Goal: Information Seeking & Learning: Check status

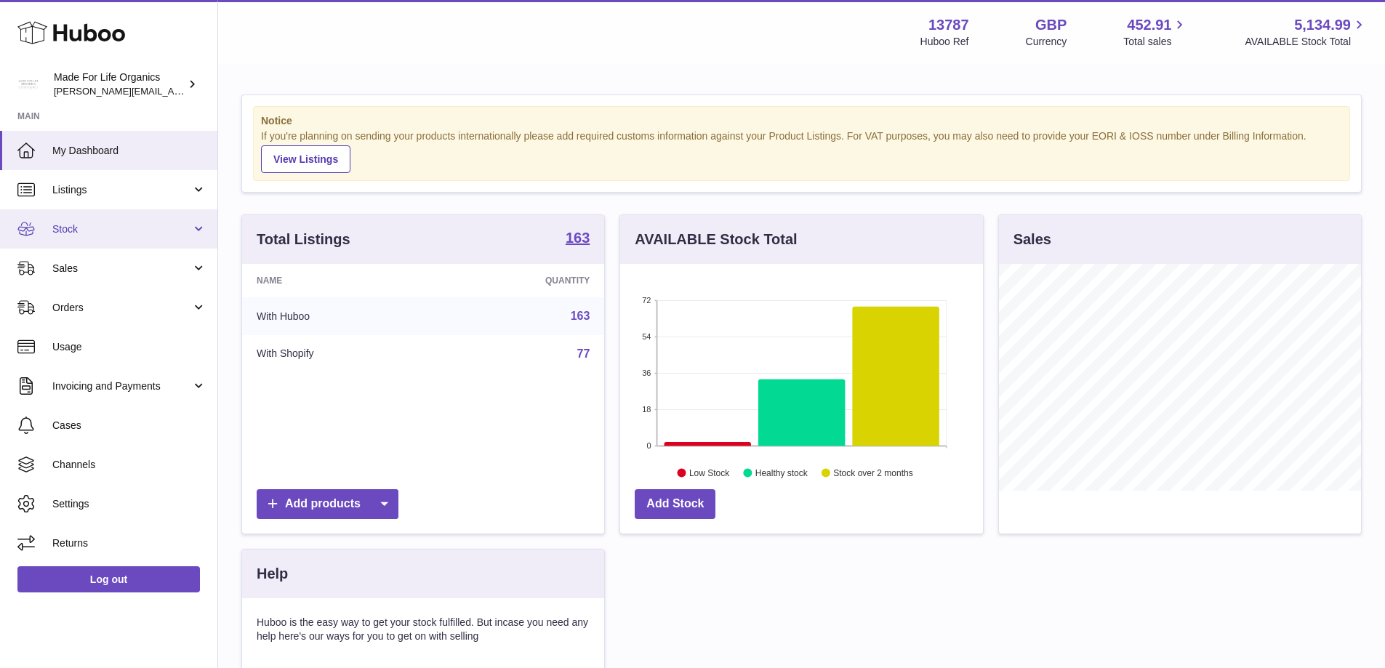
click at [59, 231] on span "Stock" at bounding box center [121, 230] width 139 height 14
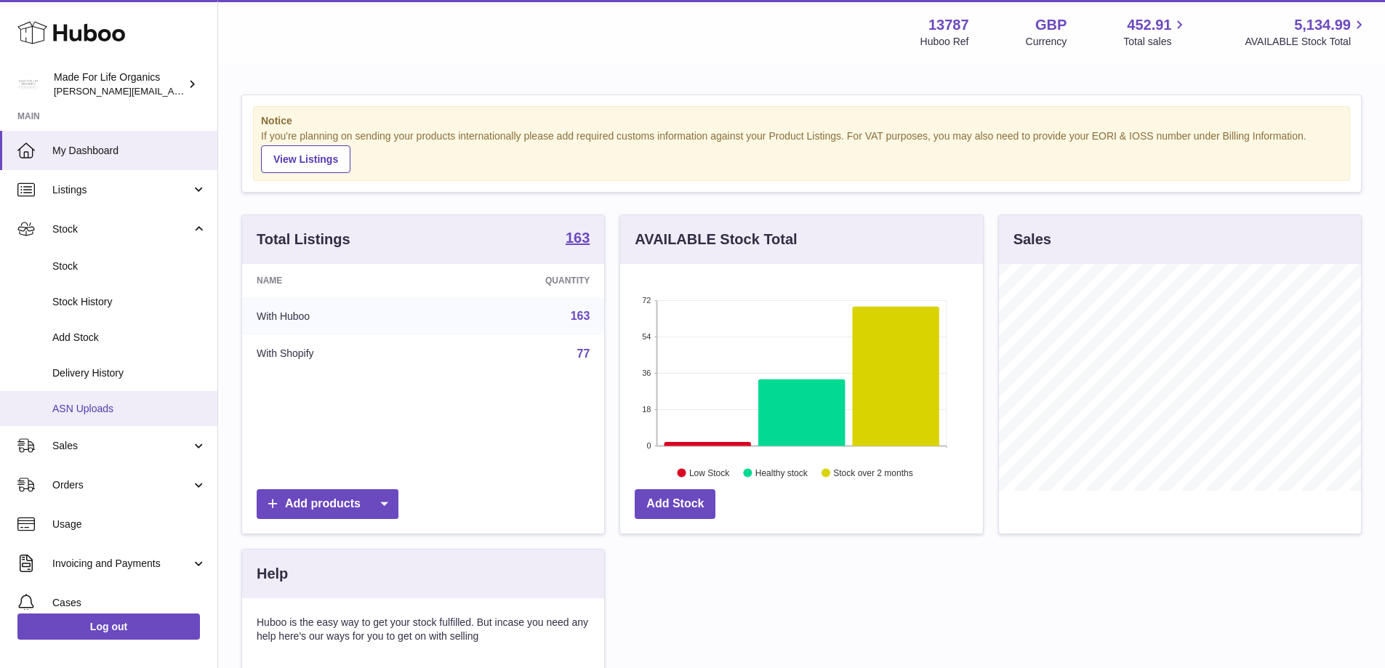
click at [96, 406] on span "ASN Uploads" at bounding box center [129, 409] width 154 height 14
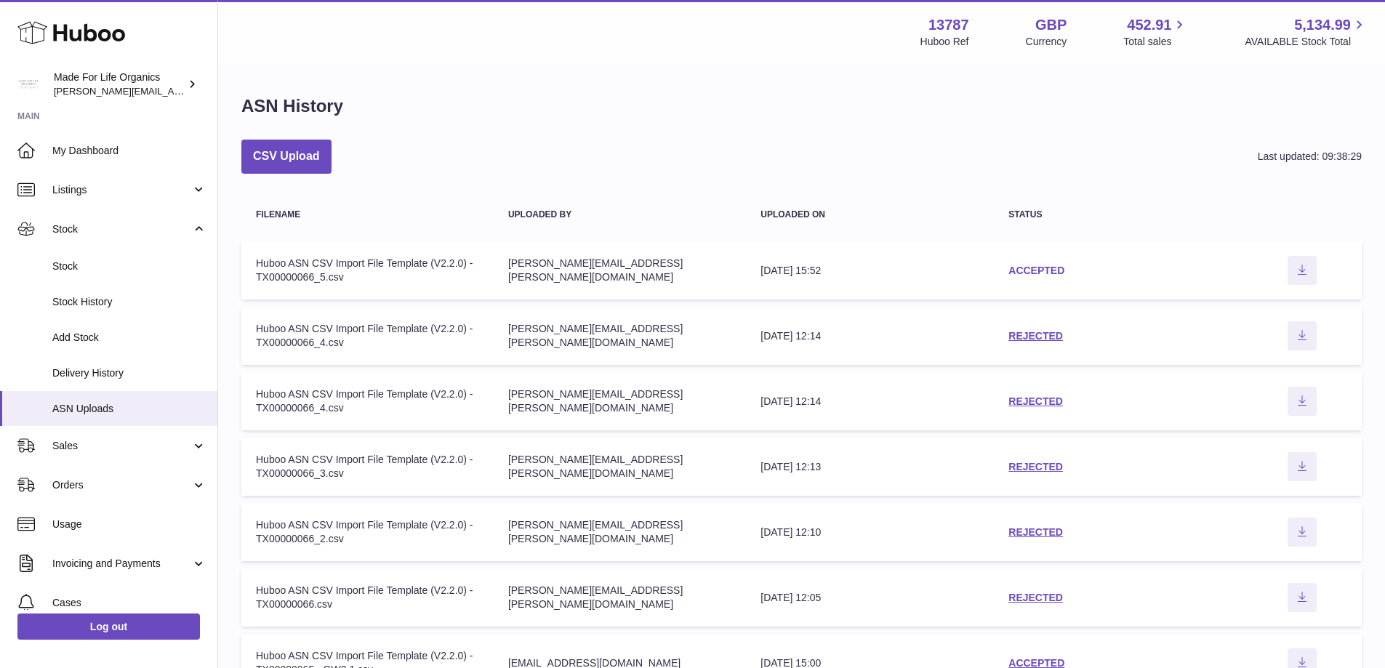
click at [1041, 270] on link "ACCEPTED" at bounding box center [1037, 271] width 56 height 12
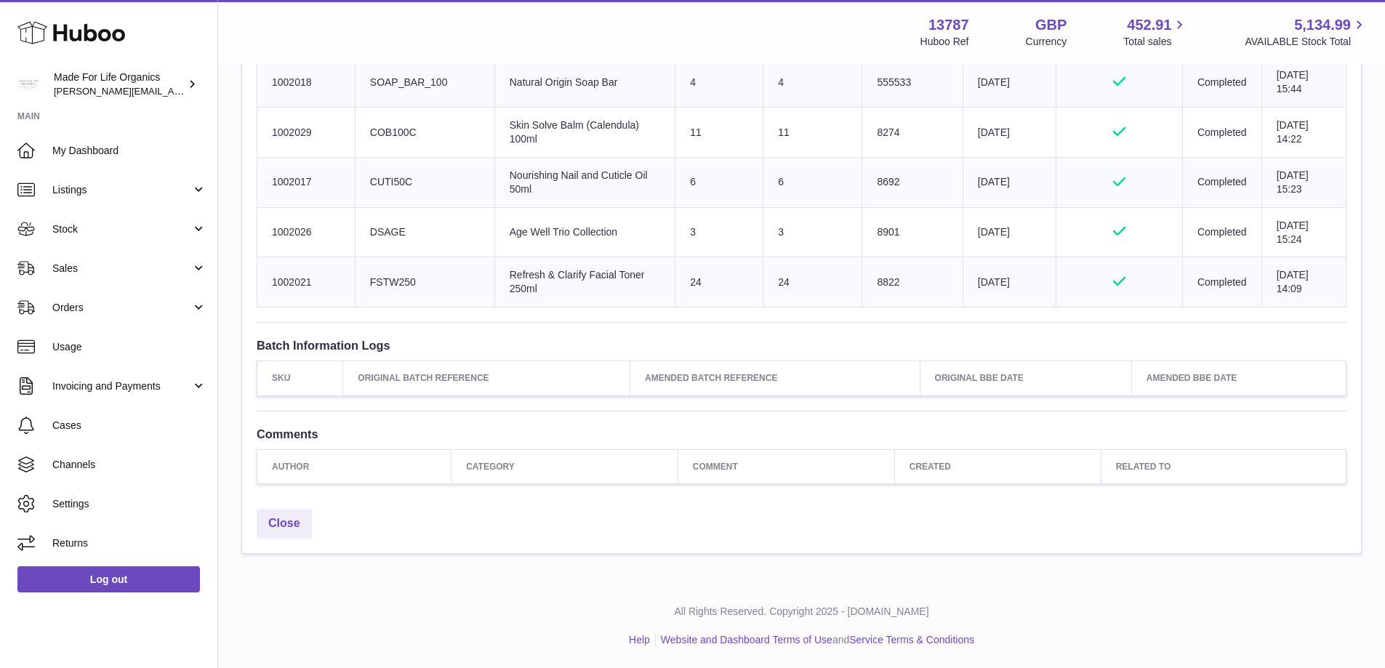
scroll to position [1638, 0]
click at [79, 274] on span "Sales" at bounding box center [121, 269] width 139 height 14
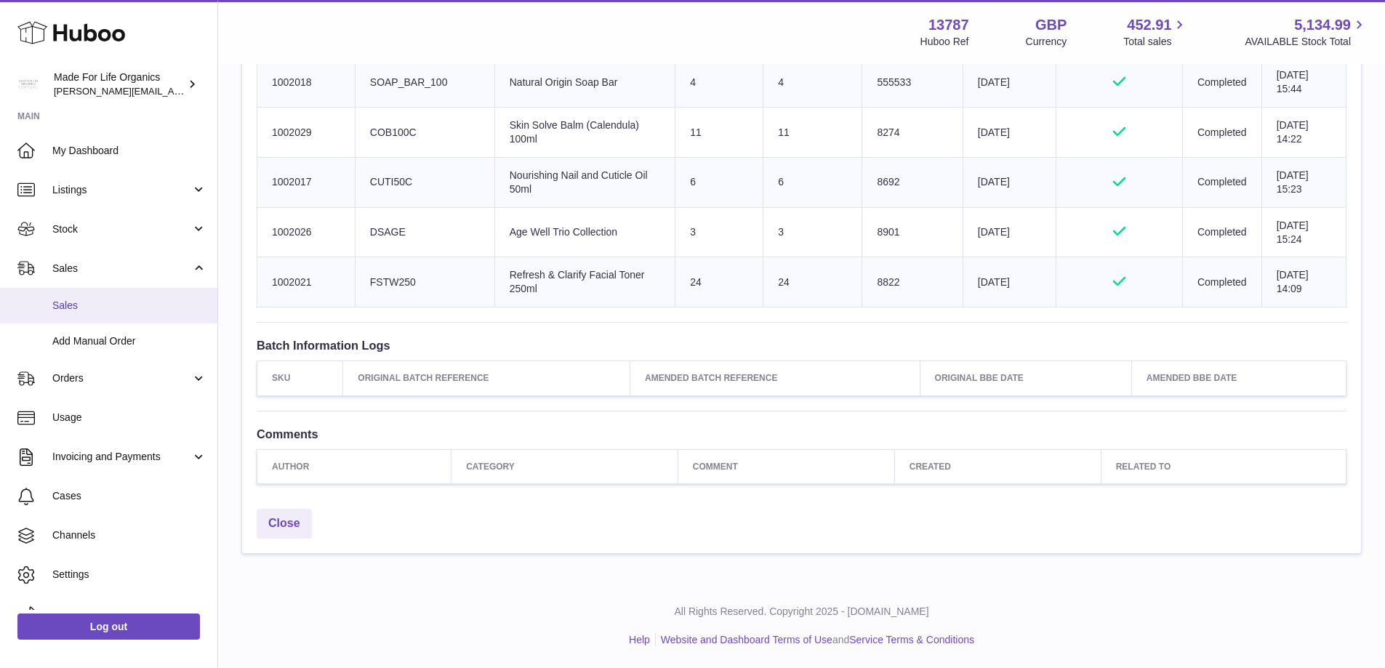
click at [73, 304] on span "Sales" at bounding box center [129, 306] width 154 height 14
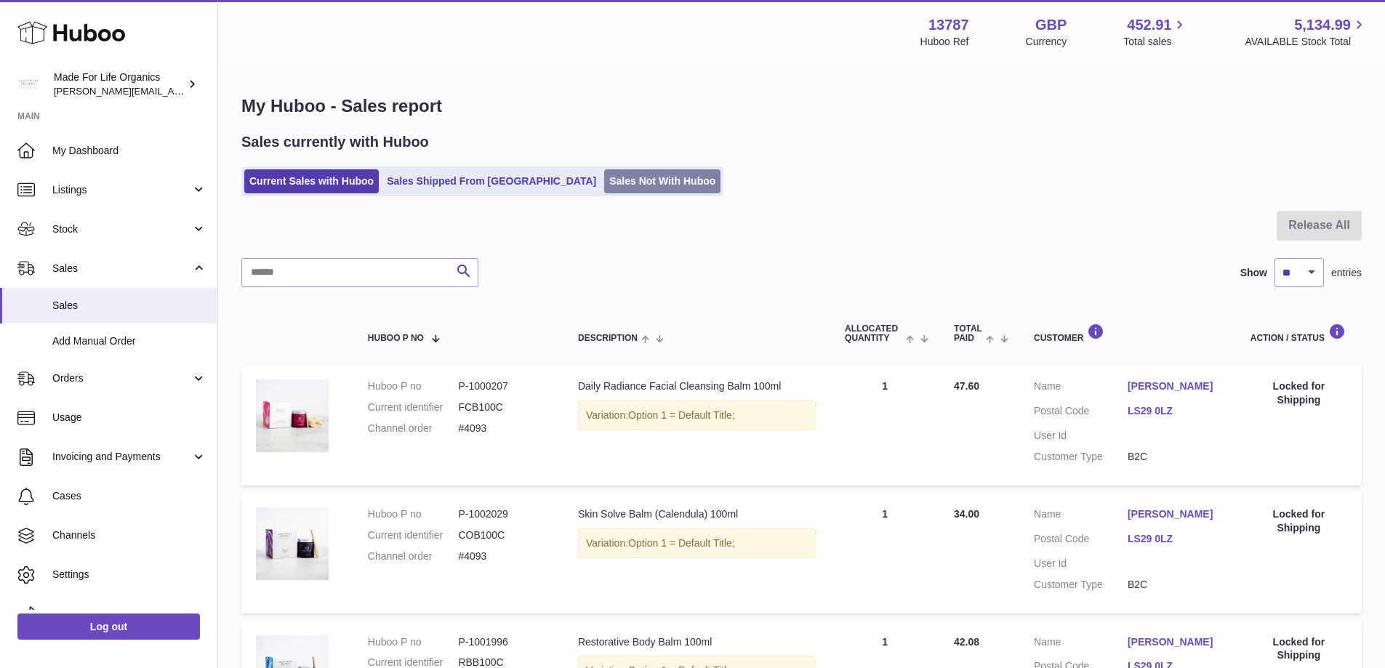
click at [604, 182] on link "Sales Not With Huboo" at bounding box center [662, 181] width 116 height 24
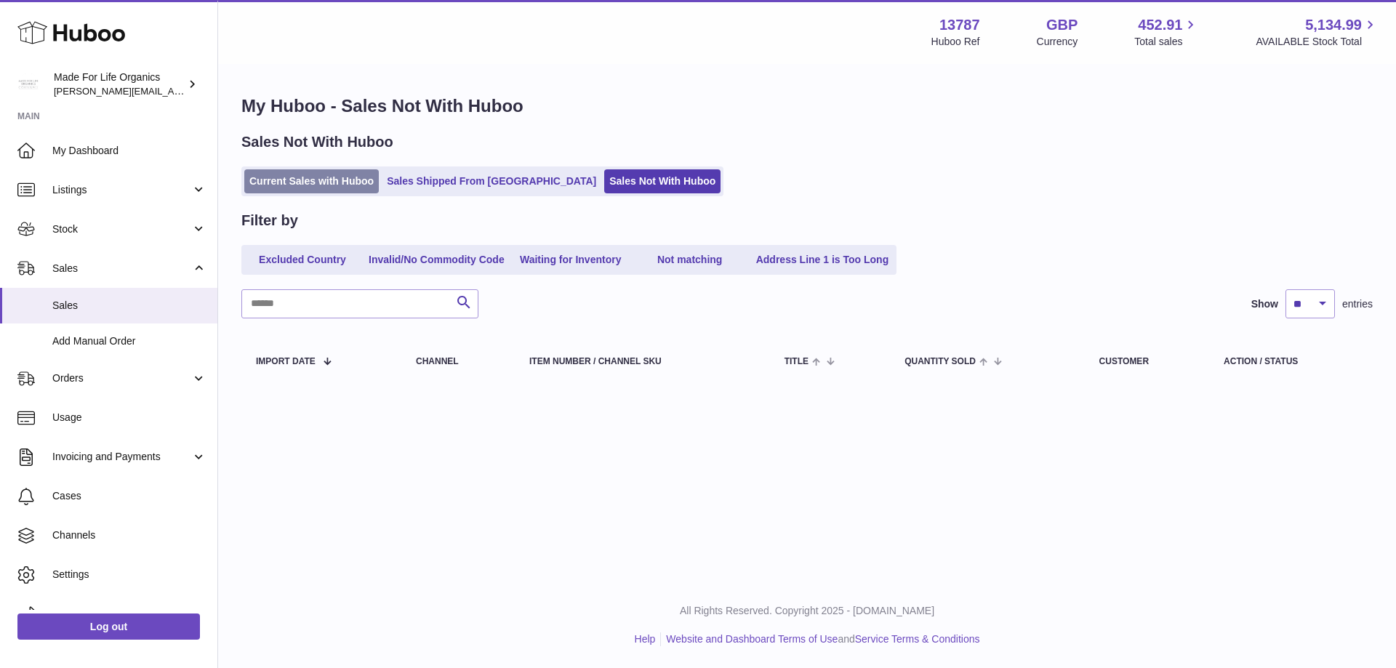
click at [267, 177] on link "Current Sales with Huboo" at bounding box center [311, 181] width 135 height 24
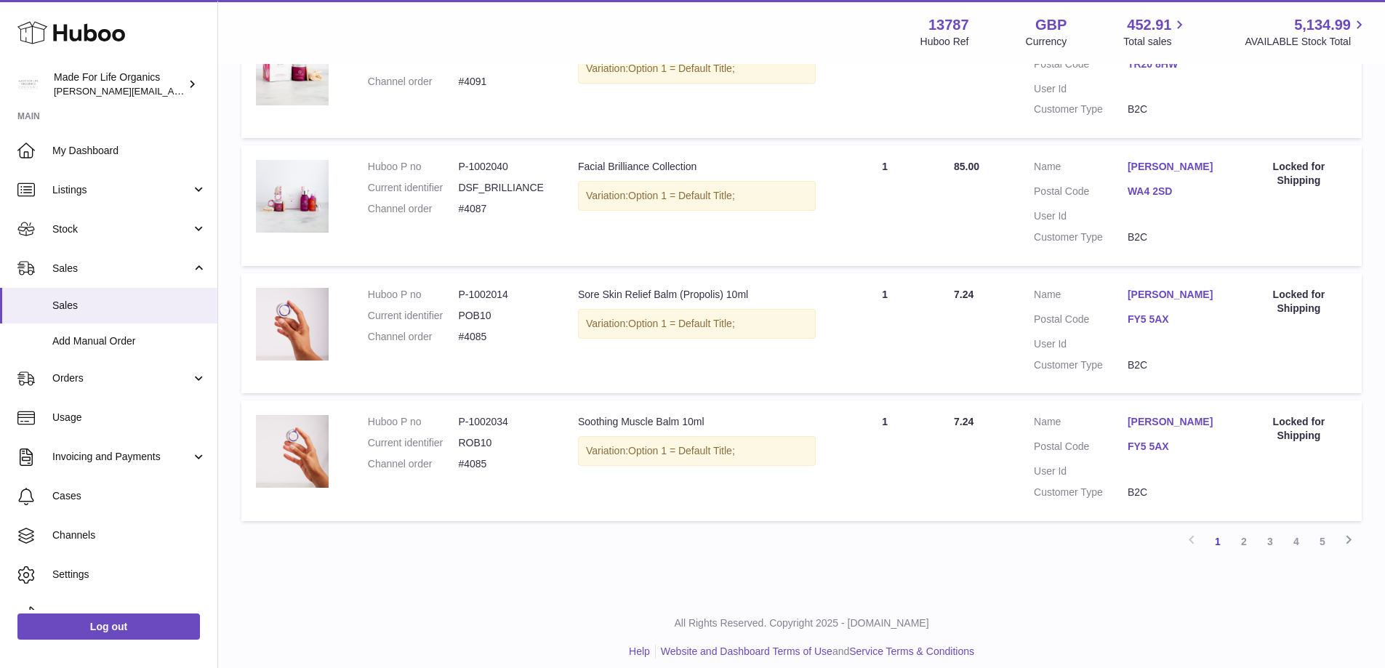
scroll to position [1126, 0]
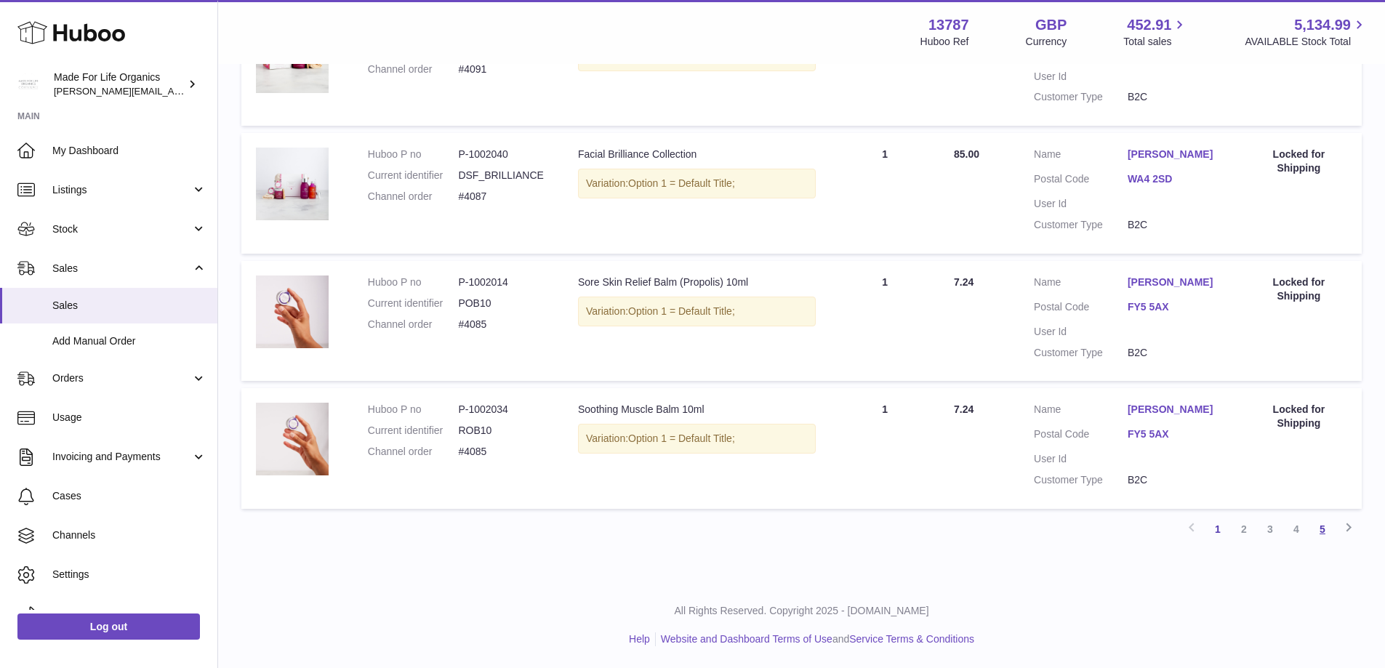
click at [1324, 529] on link "5" at bounding box center [1323, 529] width 26 height 26
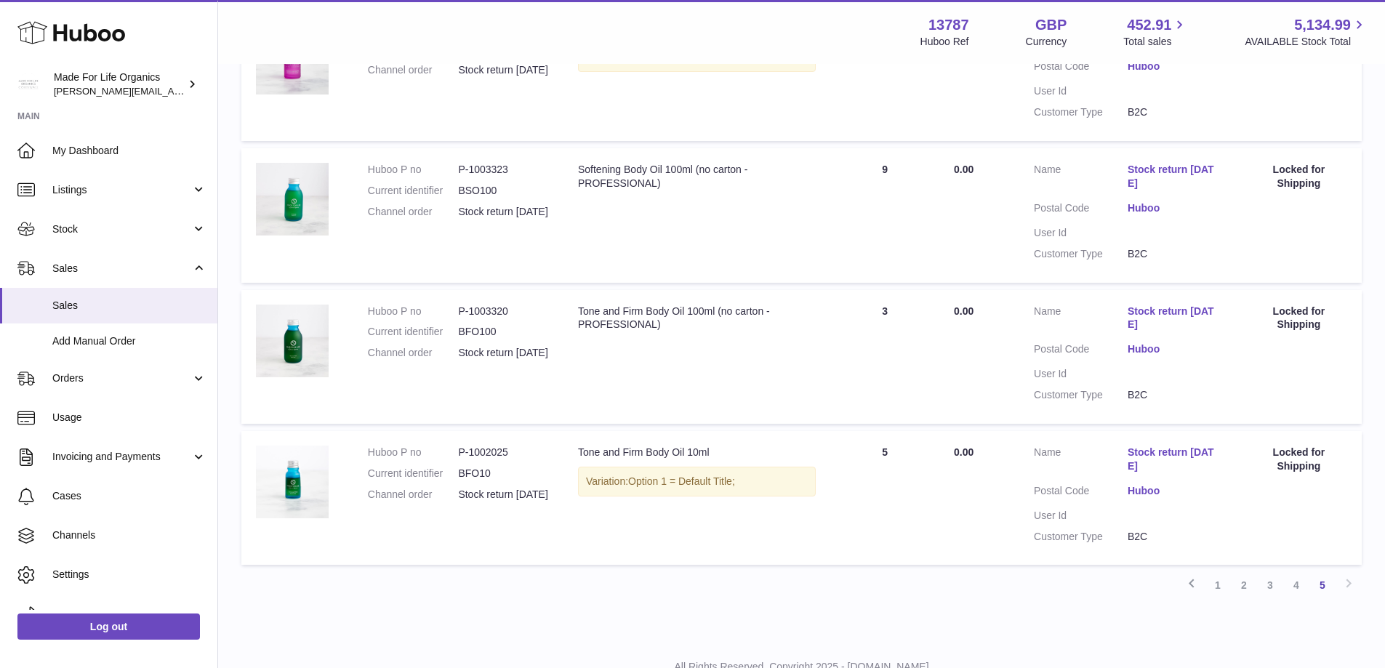
scroll to position [1121, 0]
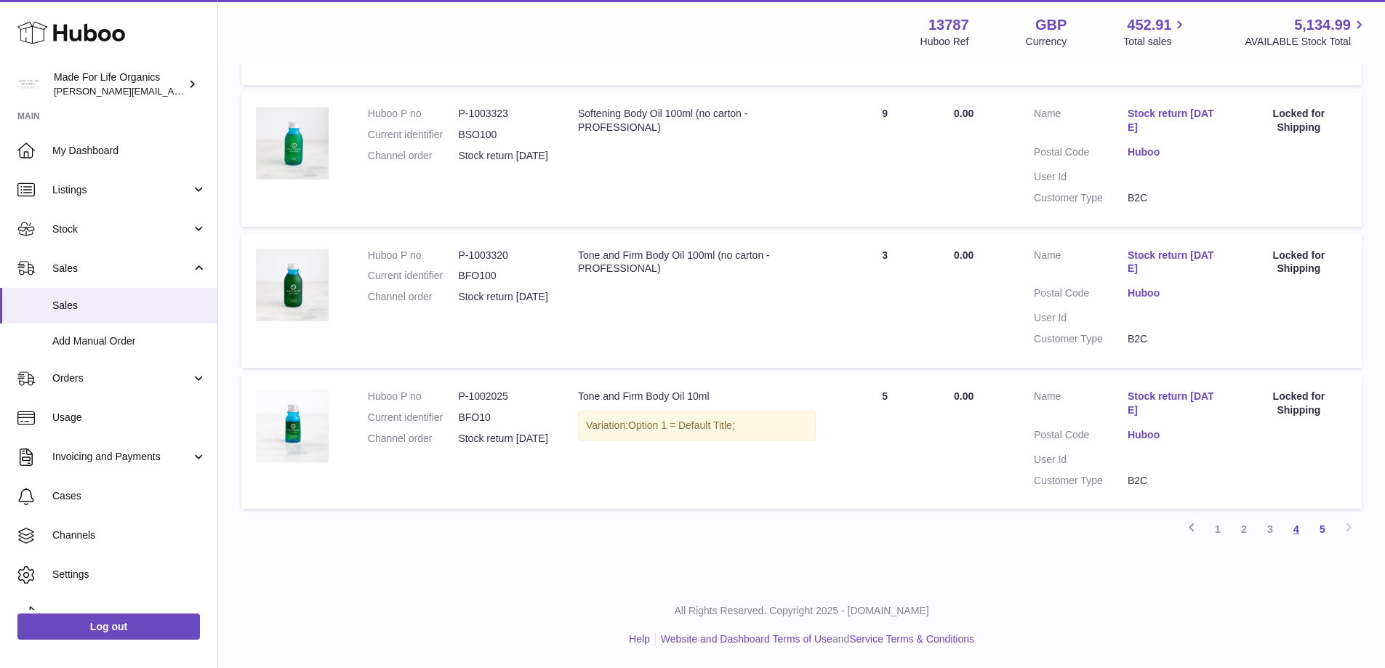
click at [1297, 532] on link "4" at bounding box center [1296, 529] width 26 height 26
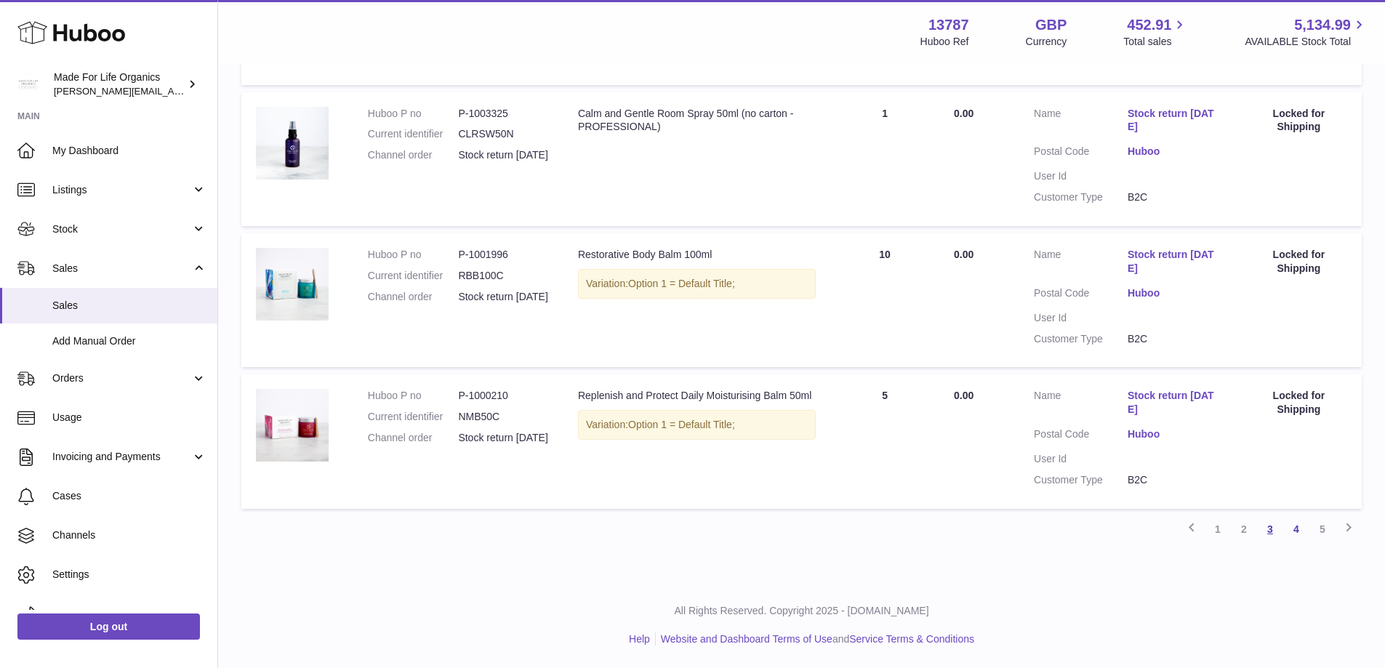
click at [1267, 532] on link "3" at bounding box center [1270, 529] width 26 height 26
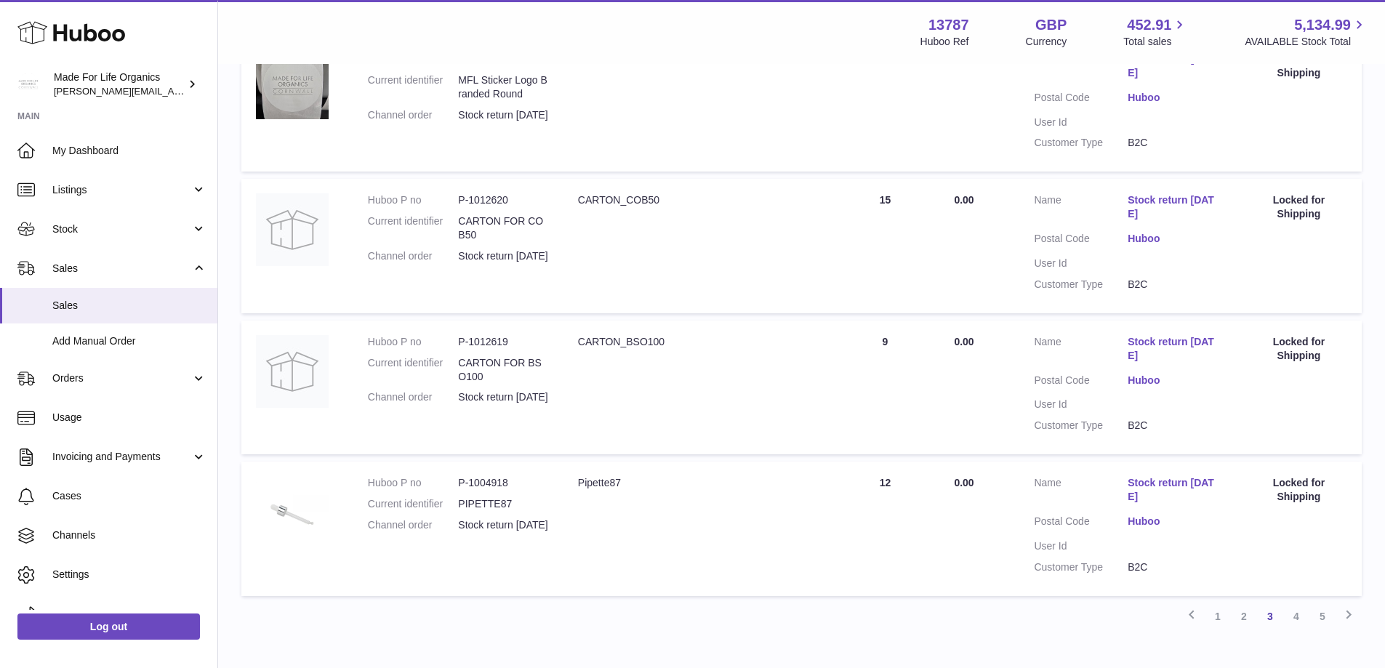
scroll to position [1278, 0]
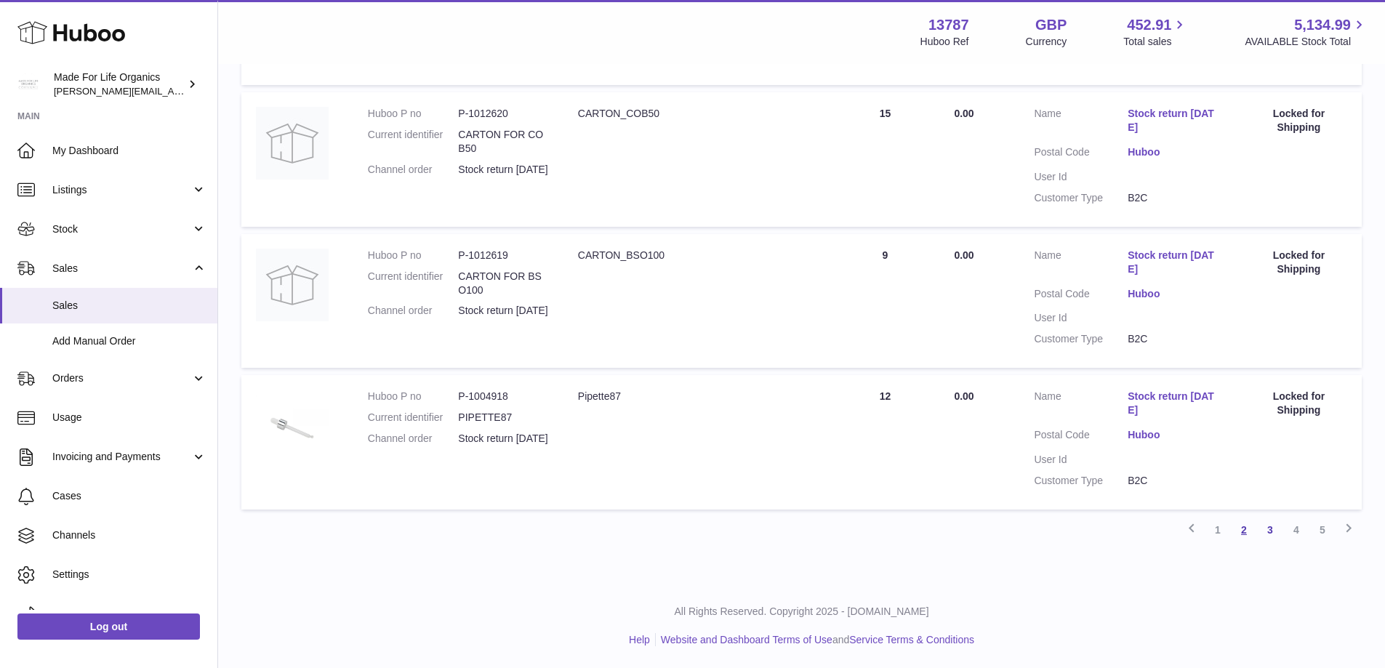
click at [1247, 531] on link "2" at bounding box center [1244, 530] width 26 height 26
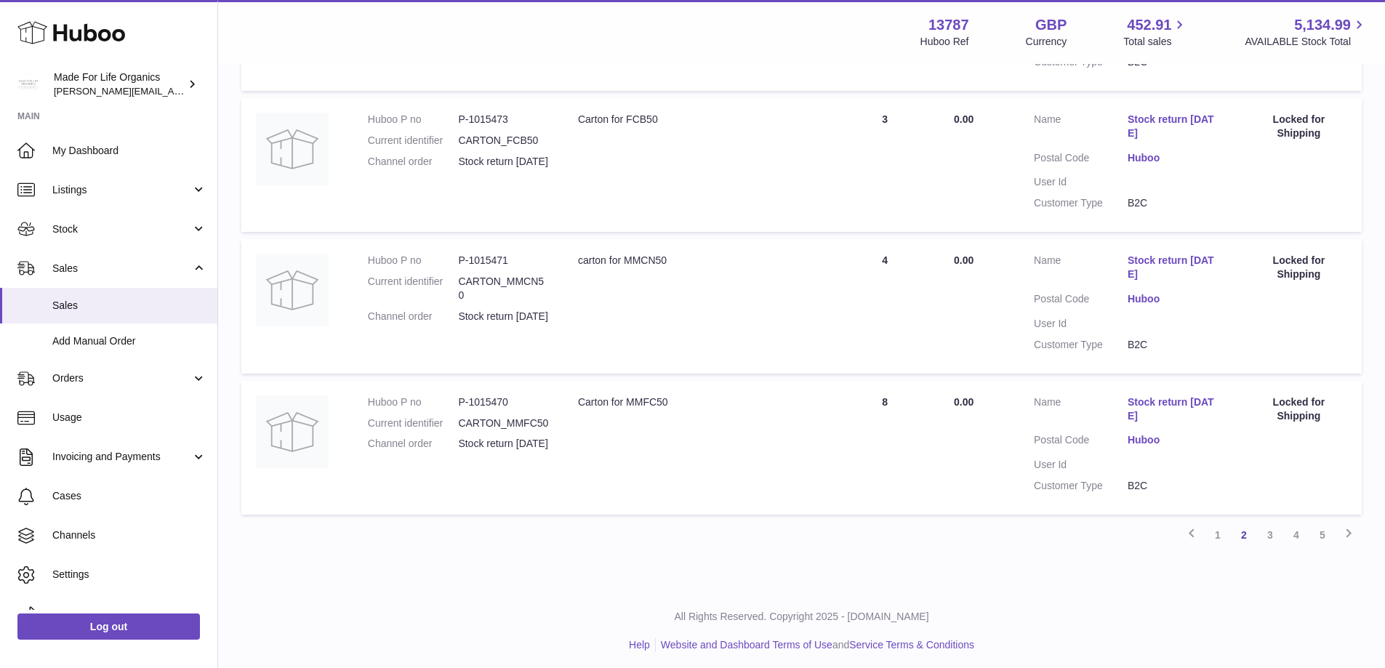
scroll to position [1235, 0]
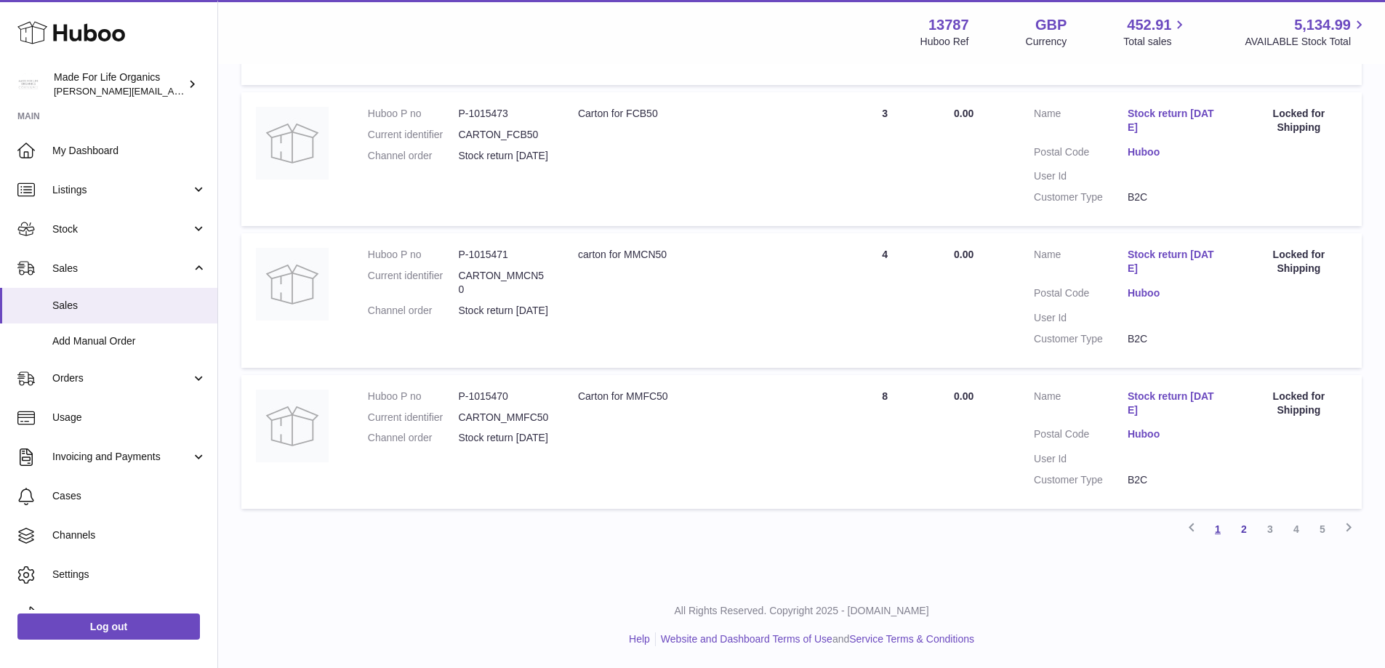
click at [1217, 532] on link "1" at bounding box center [1218, 529] width 26 height 26
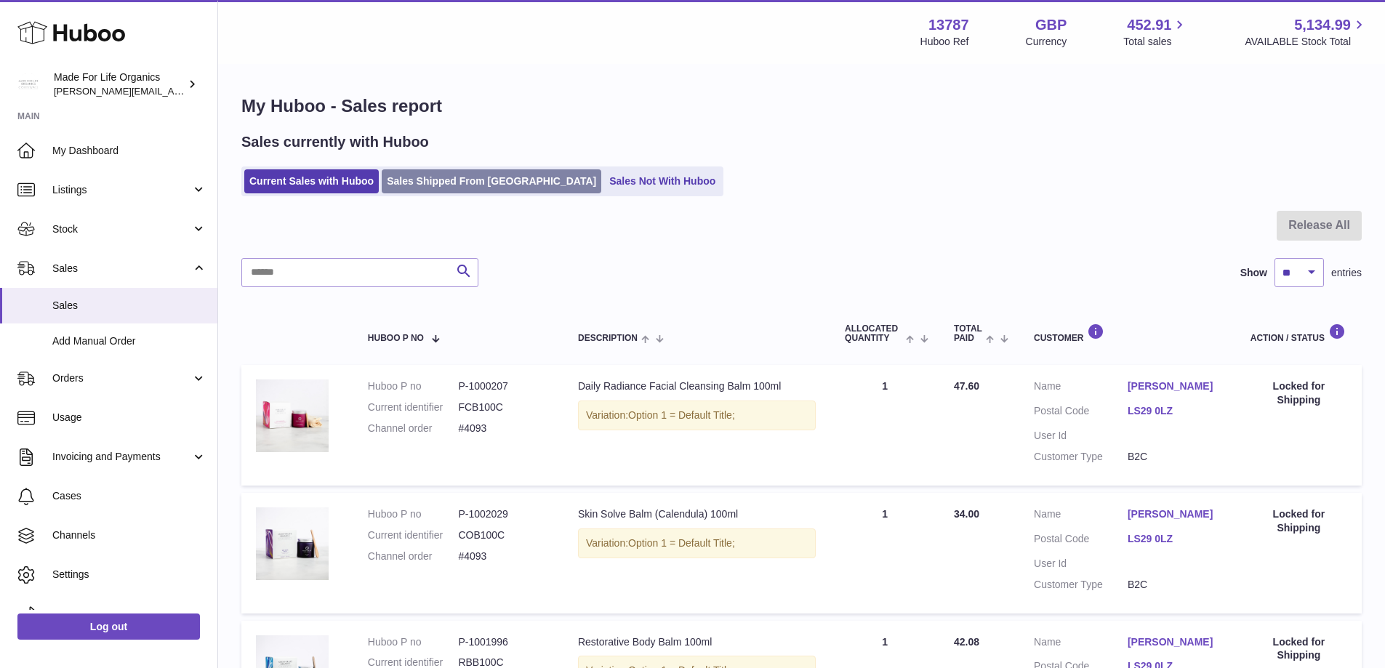
click at [465, 181] on link "Sales Shipped From [GEOGRAPHIC_DATA]" at bounding box center [492, 181] width 220 height 24
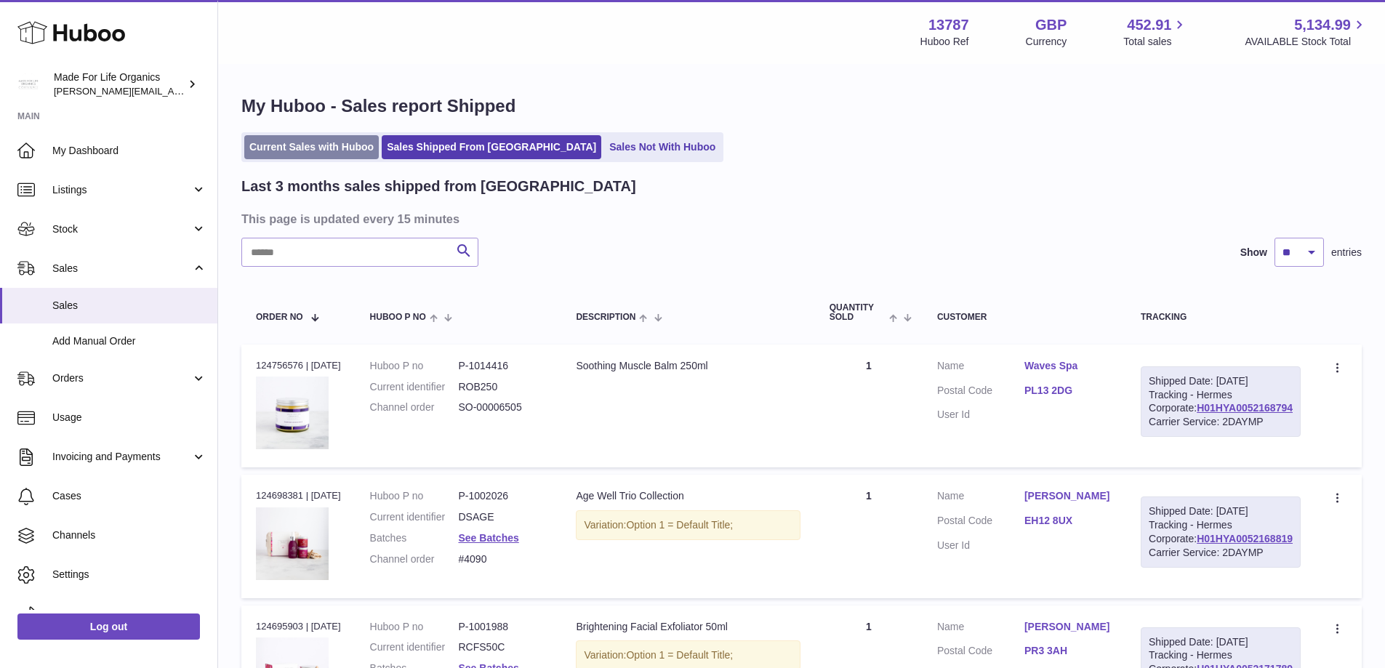
click at [304, 143] on link "Current Sales with Huboo" at bounding box center [311, 147] width 135 height 24
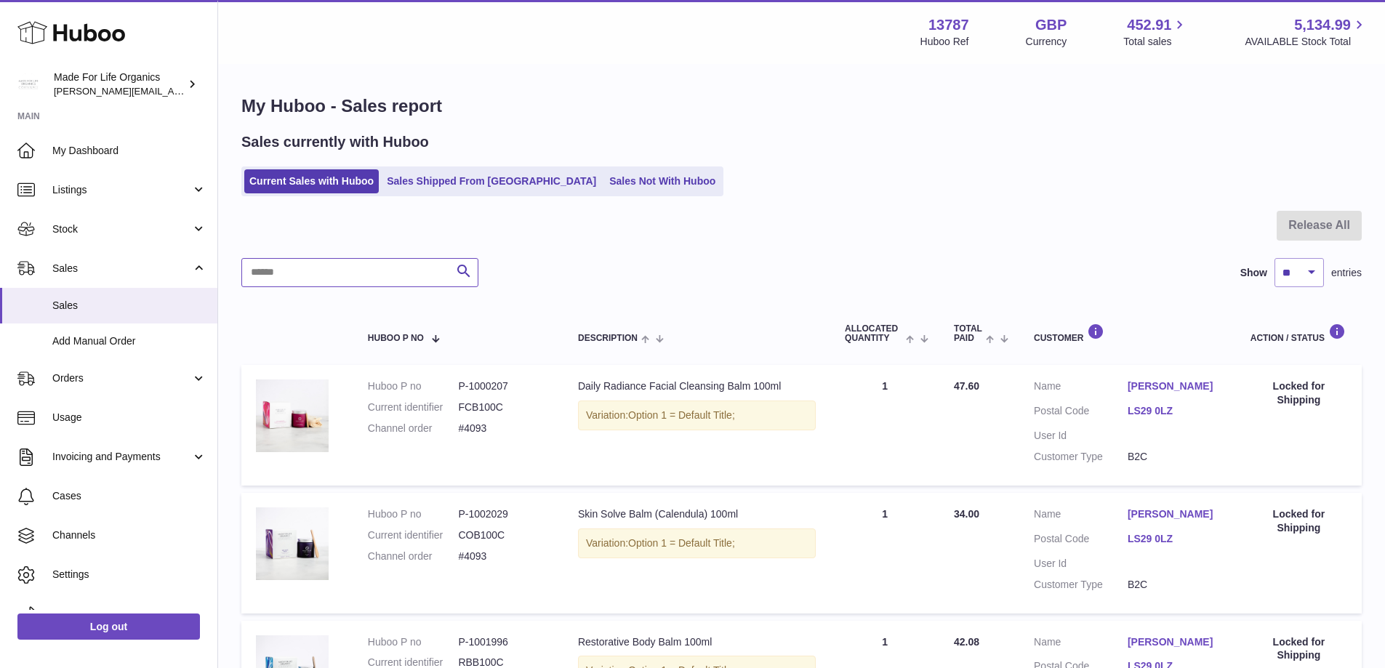
click at [345, 275] on input "text" at bounding box center [359, 272] width 237 height 29
type input "*****"
